Goal: Task Accomplishment & Management: Manage account settings

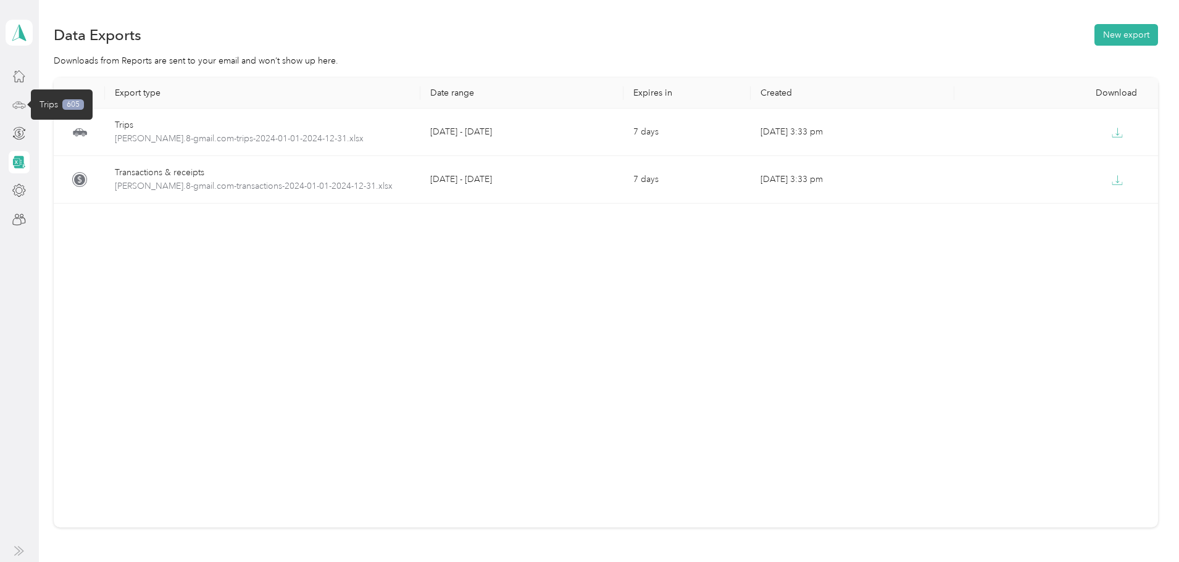
click at [19, 101] on icon at bounding box center [20, 104] width 12 height 6
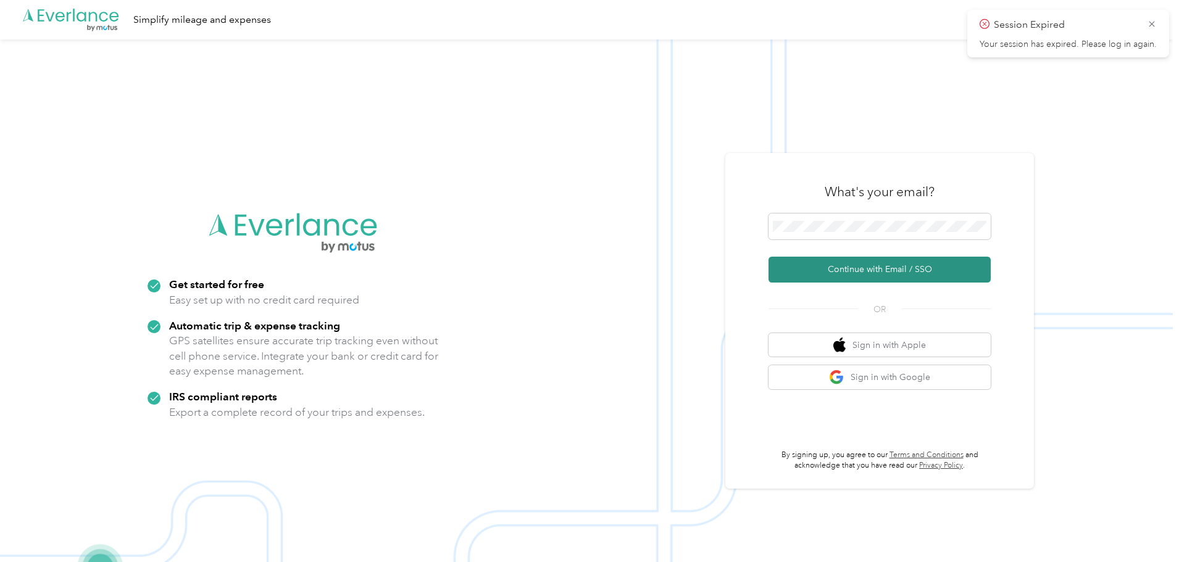
click at [884, 270] on button "Continue with Email / SSO" at bounding box center [879, 270] width 222 height 26
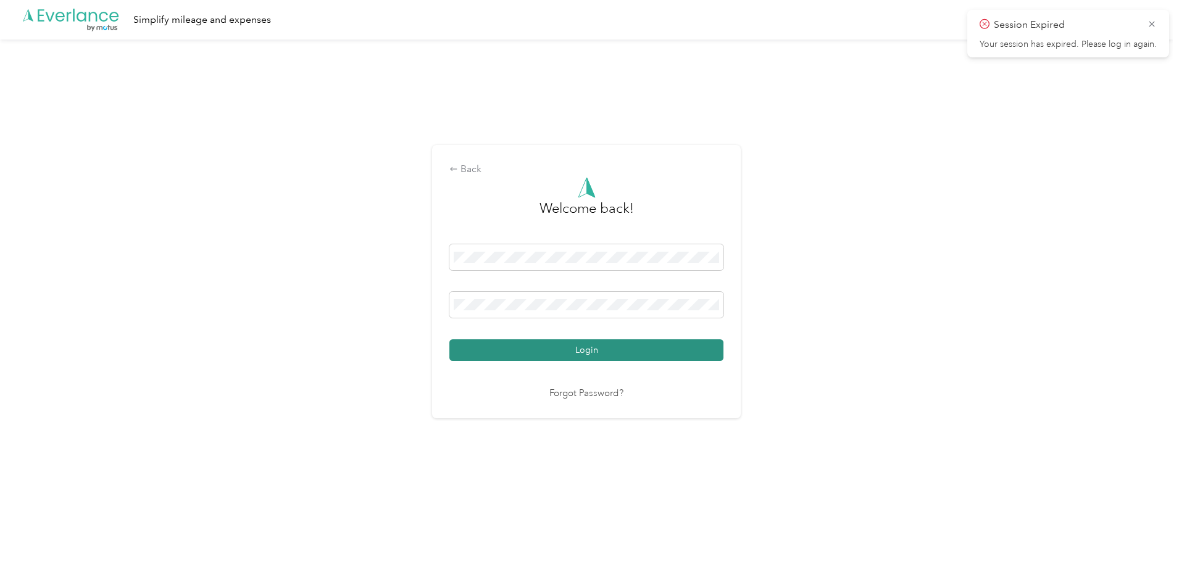
click at [602, 349] on button "Login" at bounding box center [586, 350] width 274 height 22
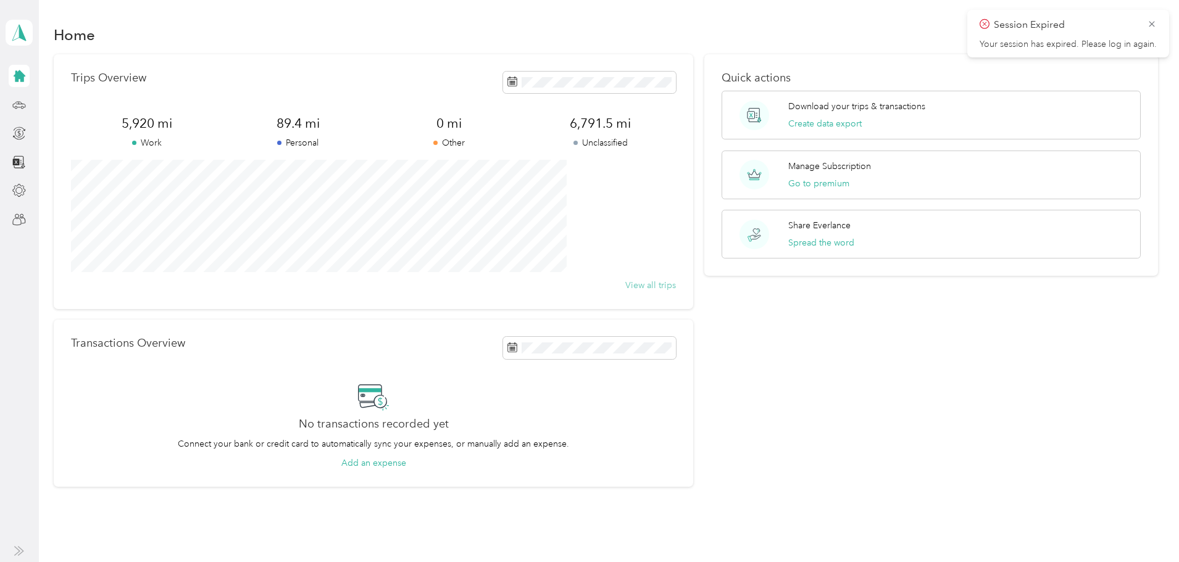
click at [651, 283] on button "View all trips" at bounding box center [650, 285] width 51 height 13
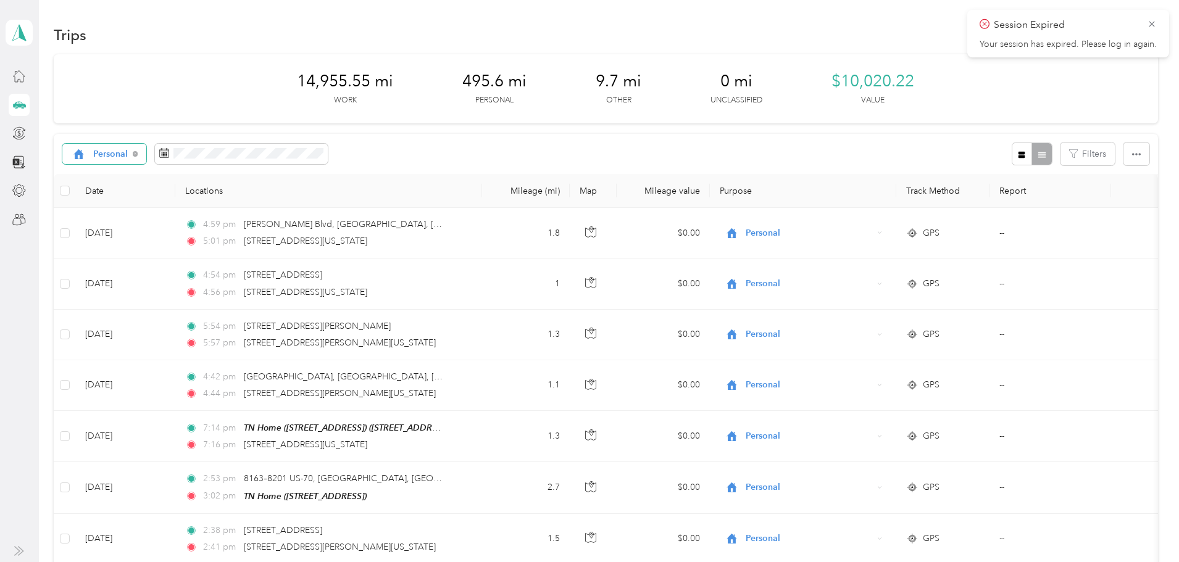
click at [128, 151] on span "Personal" at bounding box center [110, 154] width 35 height 9
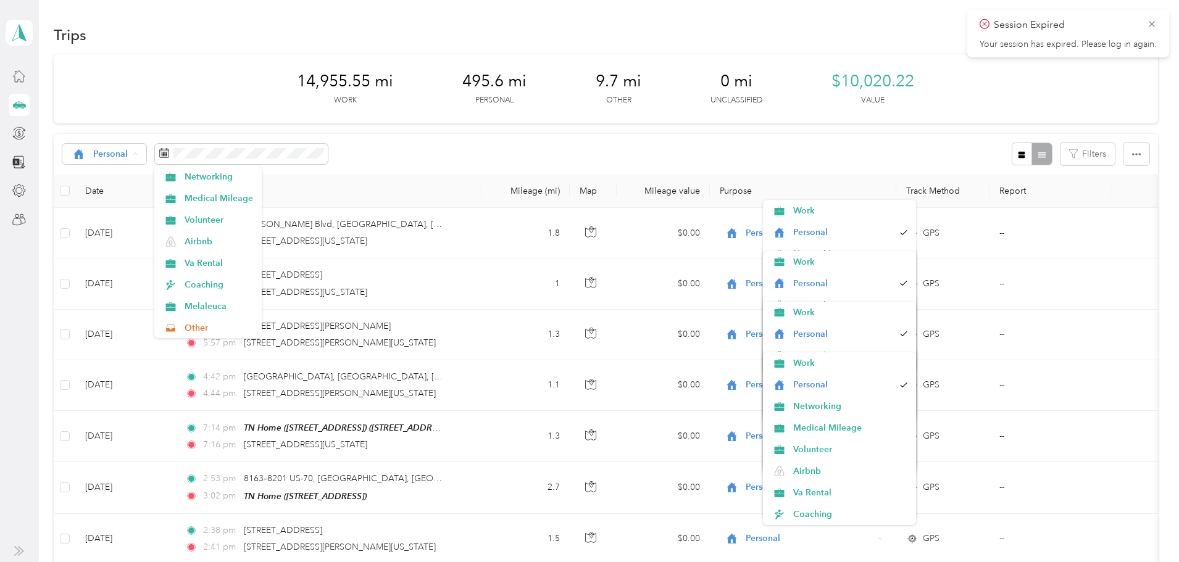
scroll to position [89, 0]
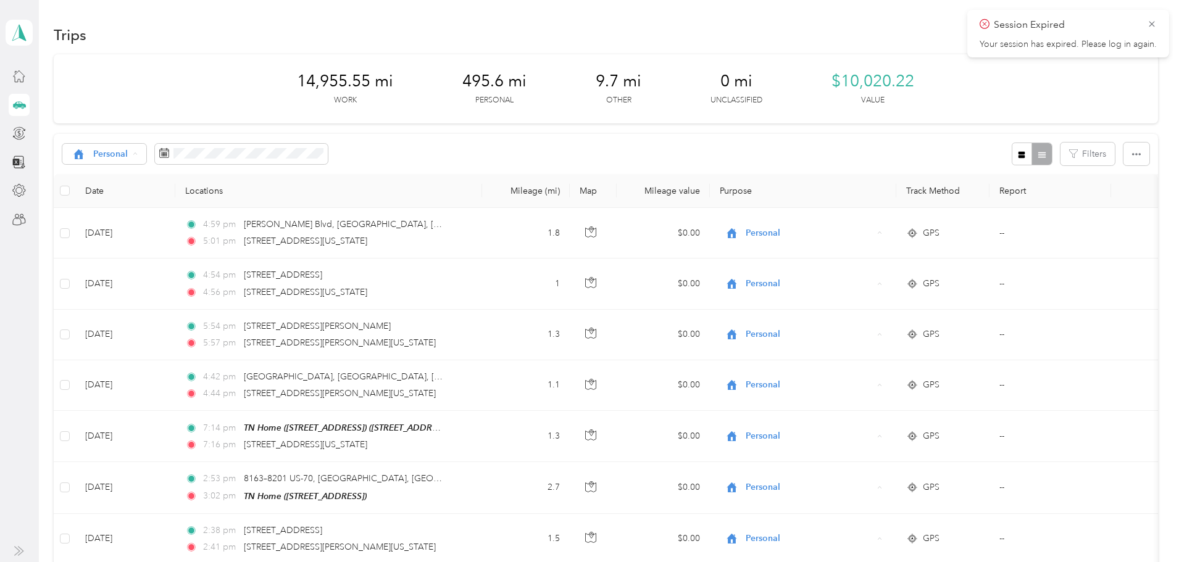
click at [225, 239] on span "Airbnb" at bounding box center [219, 238] width 69 height 13
